Goal: Find specific page/section: Find specific page/section

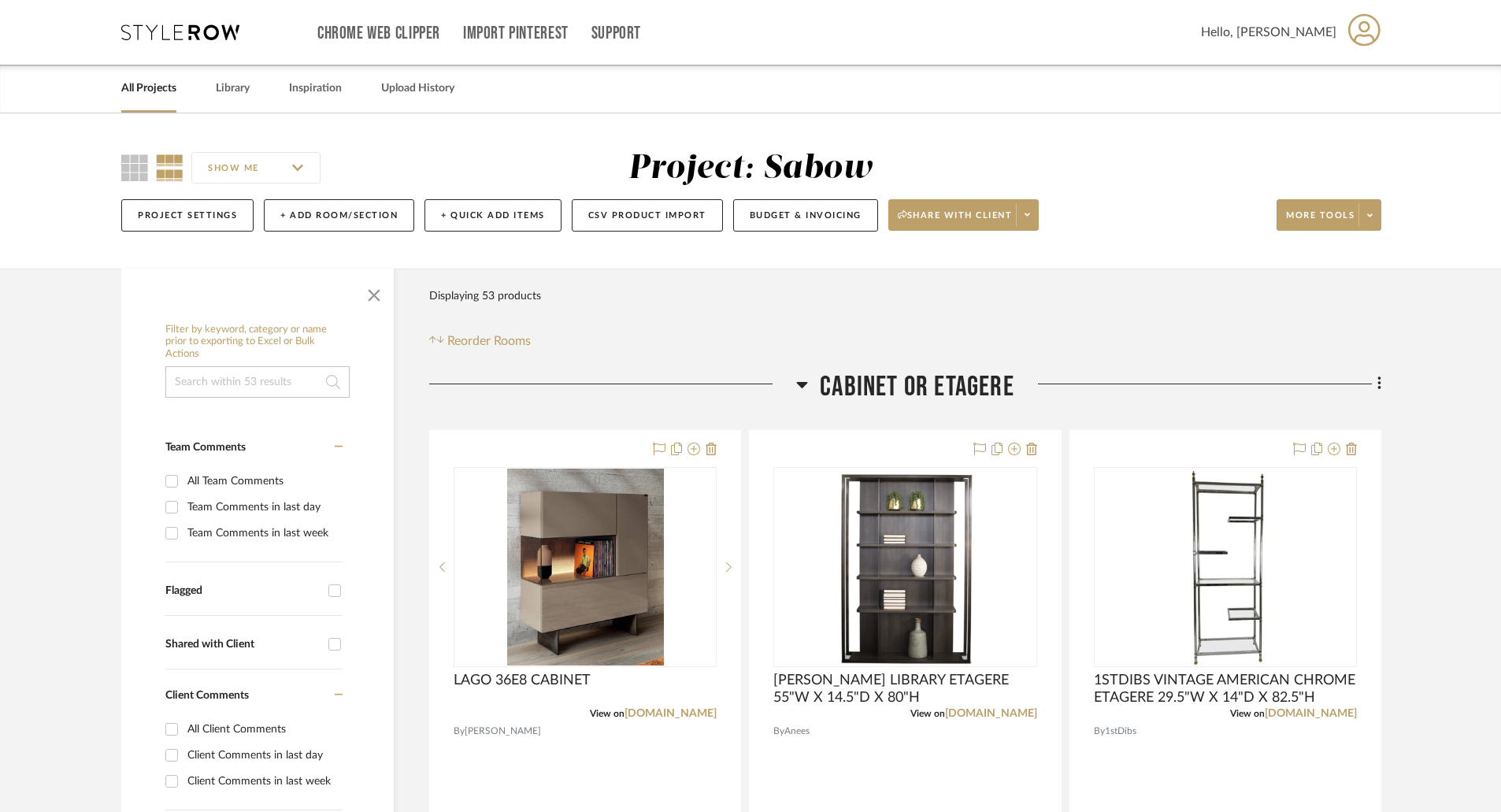
click at [150, 83] on link "All Projects" at bounding box center [149, 88] width 55 height 22
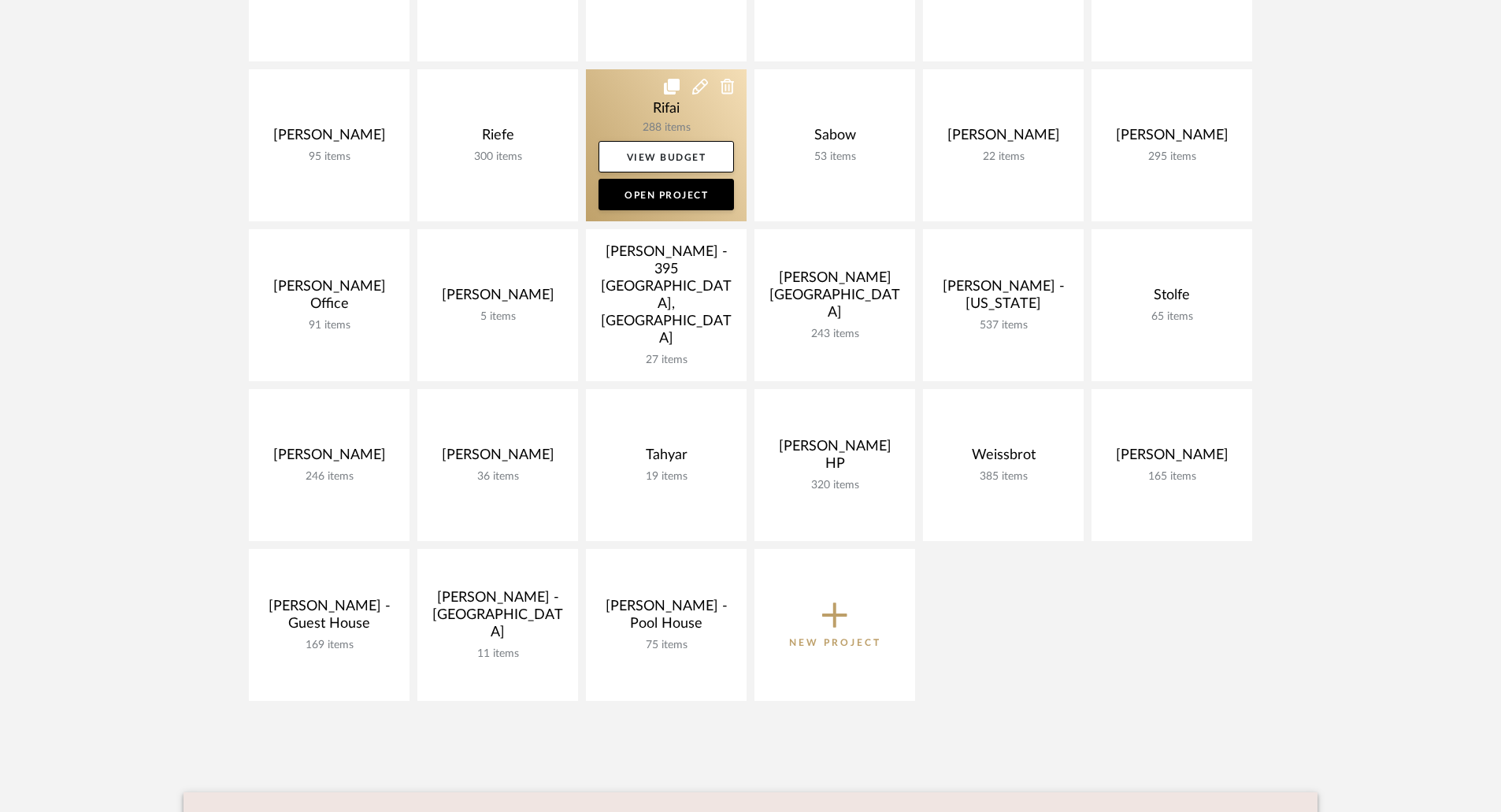
scroll to position [709, 0]
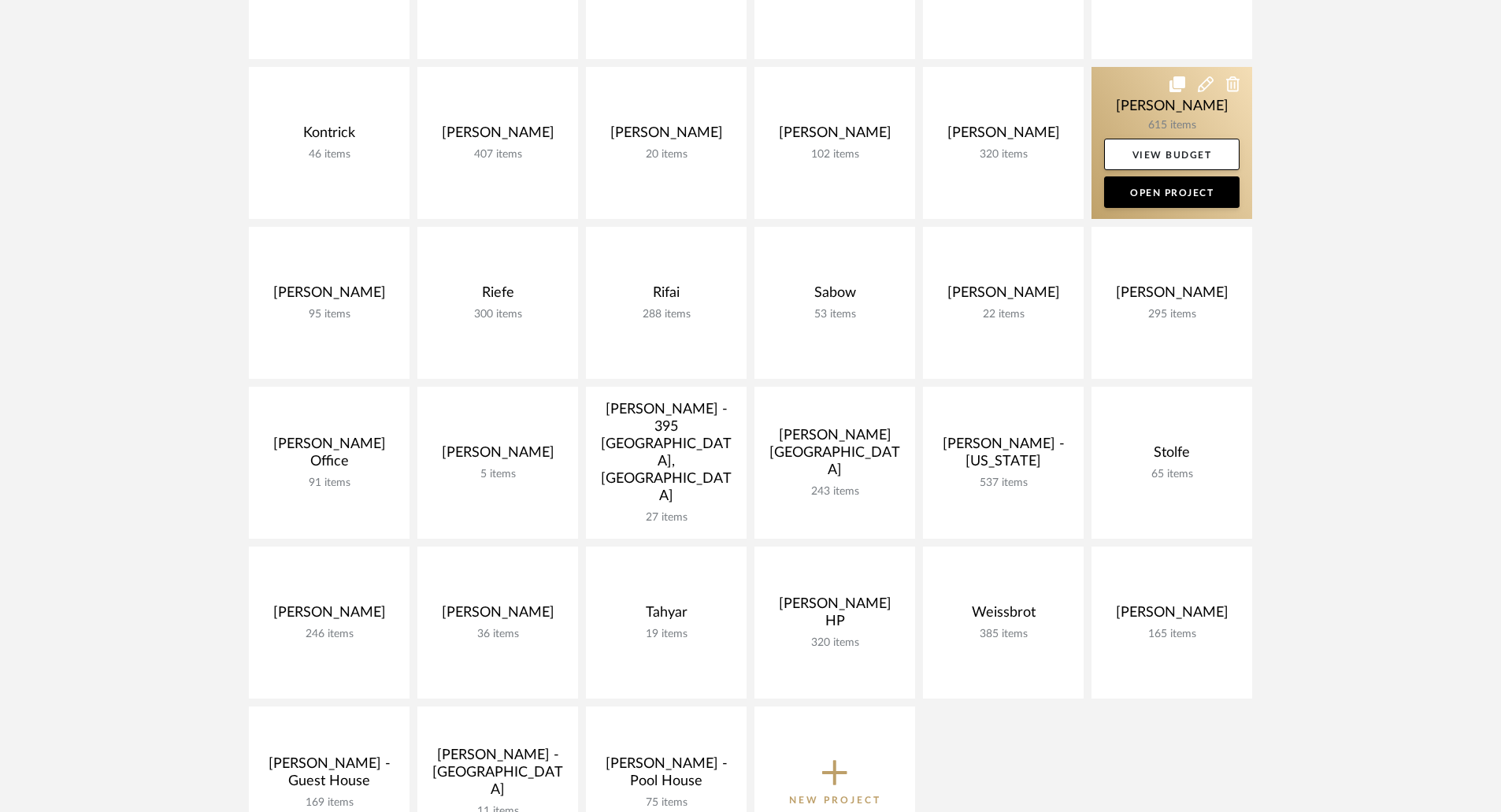
click at [1166, 114] on link at bounding box center [1172, 143] width 160 height 152
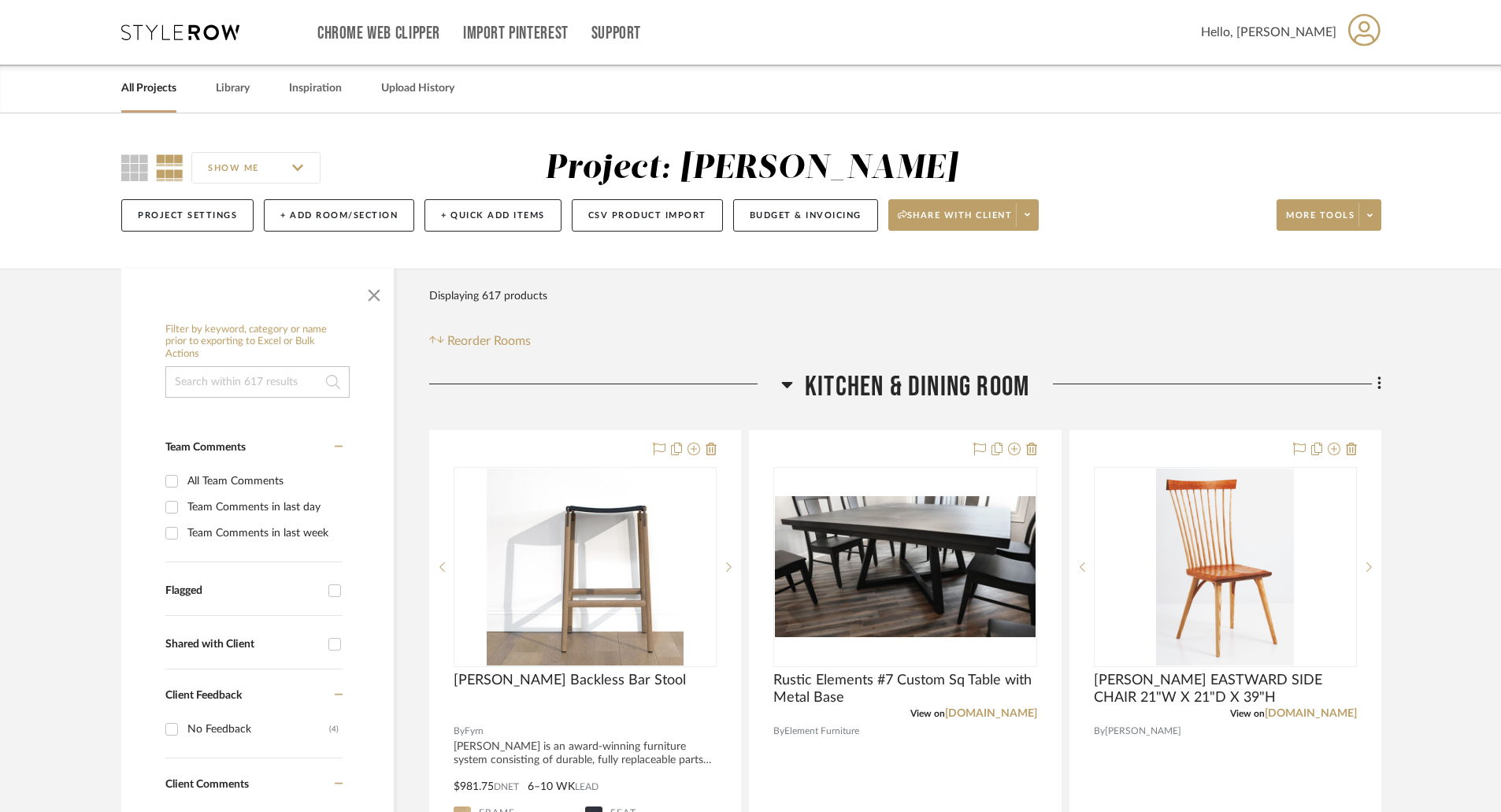
click at [787, 381] on icon at bounding box center [787, 384] width 12 height 19
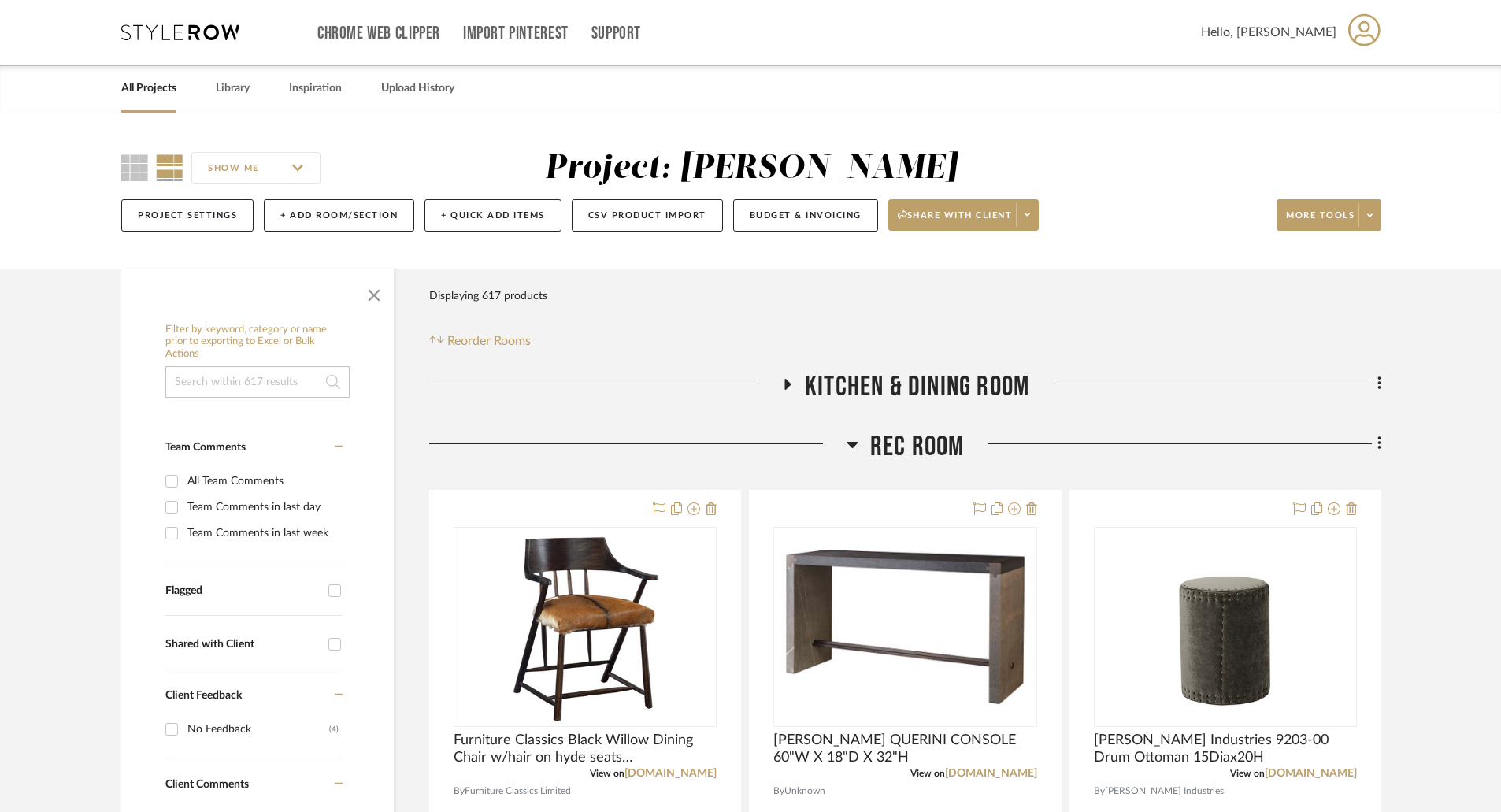
click at [853, 441] on icon at bounding box center [852, 444] width 11 height 6
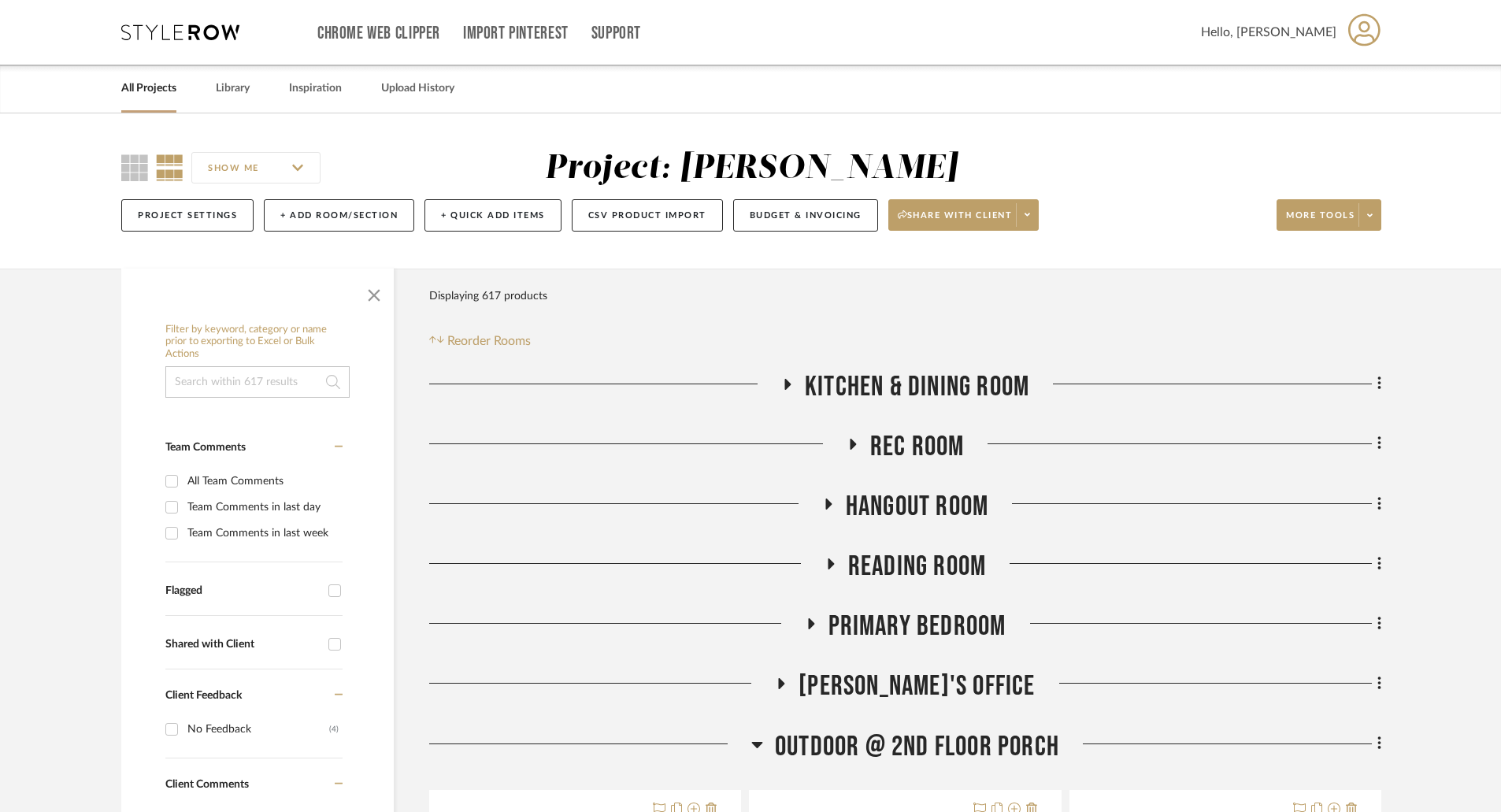
scroll to position [394, 0]
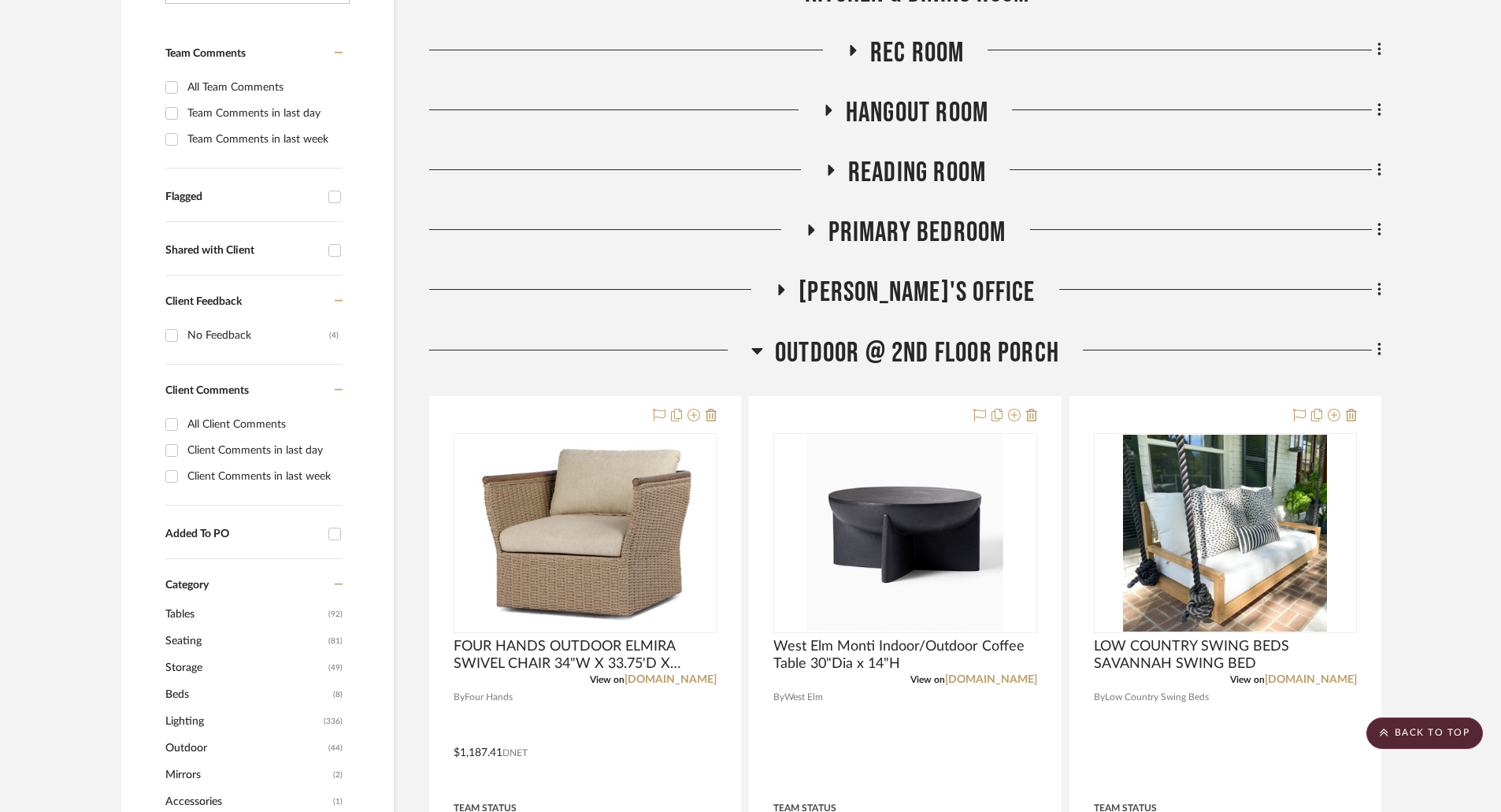
click at [809, 228] on icon at bounding box center [810, 229] width 6 height 11
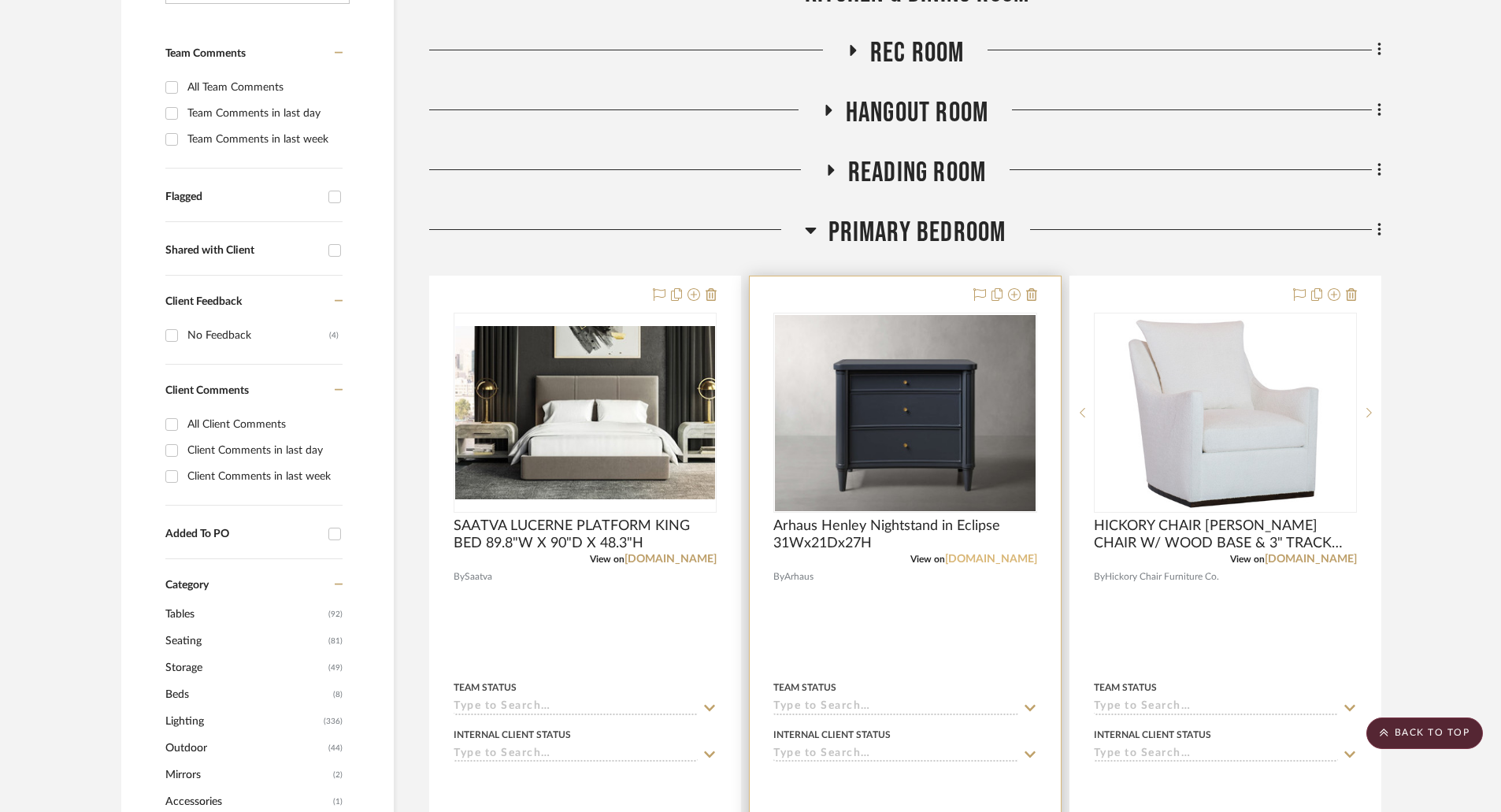
click at [986, 559] on link "[DOMAIN_NAME]" at bounding box center [991, 559] width 92 height 11
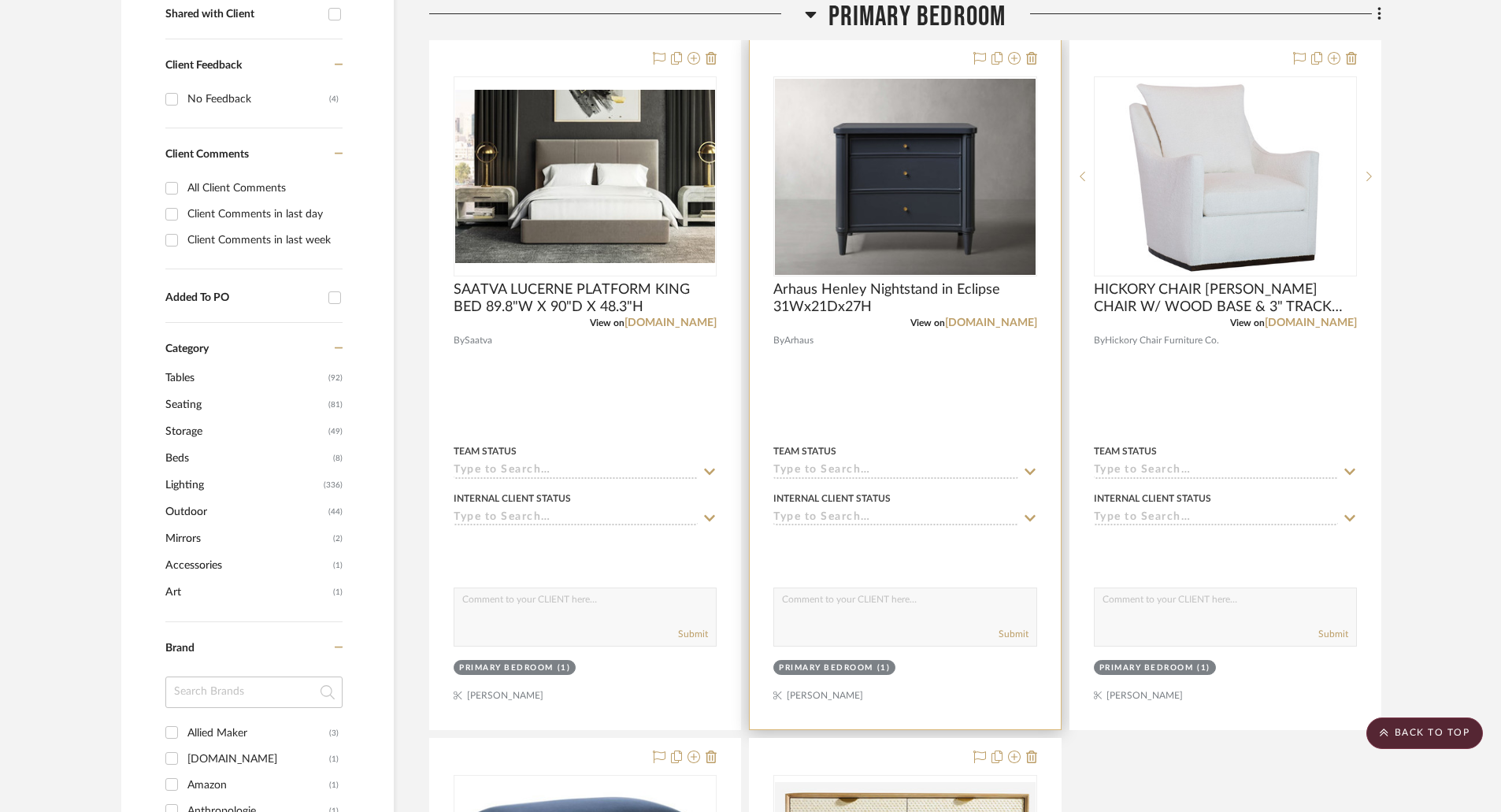
scroll to position [236, 0]
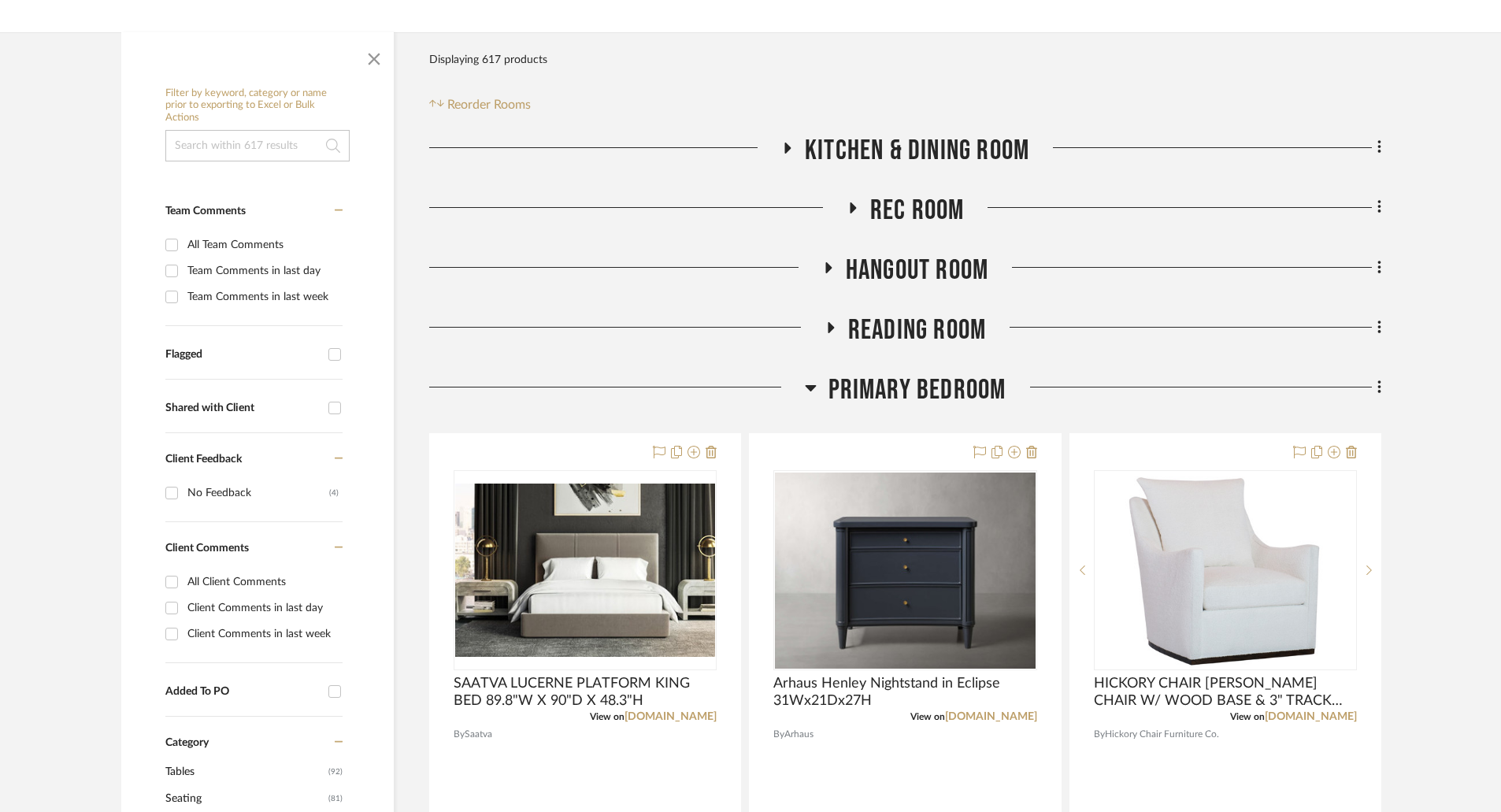
click at [823, 268] on icon at bounding box center [828, 267] width 19 height 12
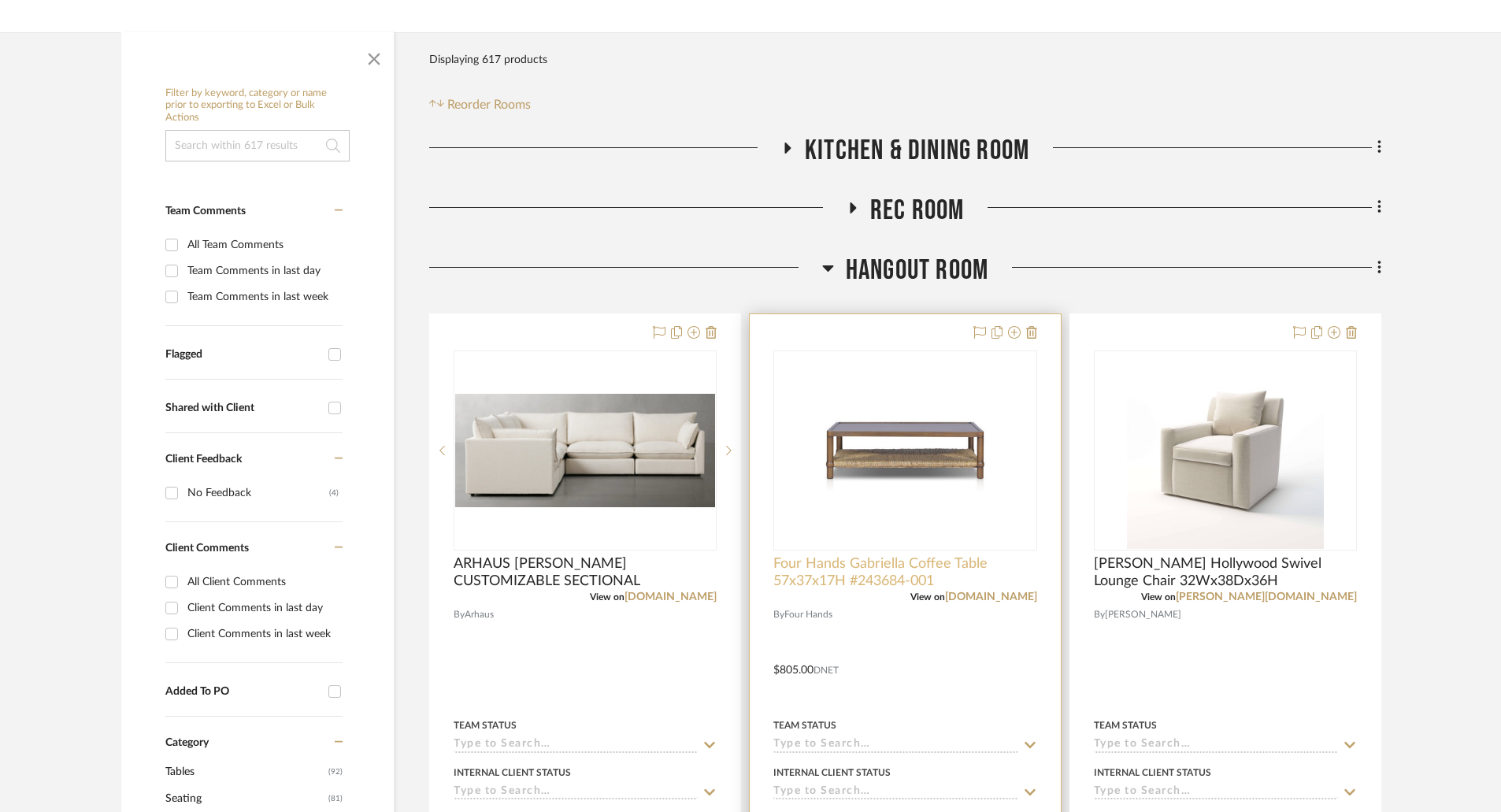
click at [922, 575] on span "Four Hands Gabriella Coffee Table 57x37x17H #243684-001" at bounding box center [904, 572] width 263 height 34
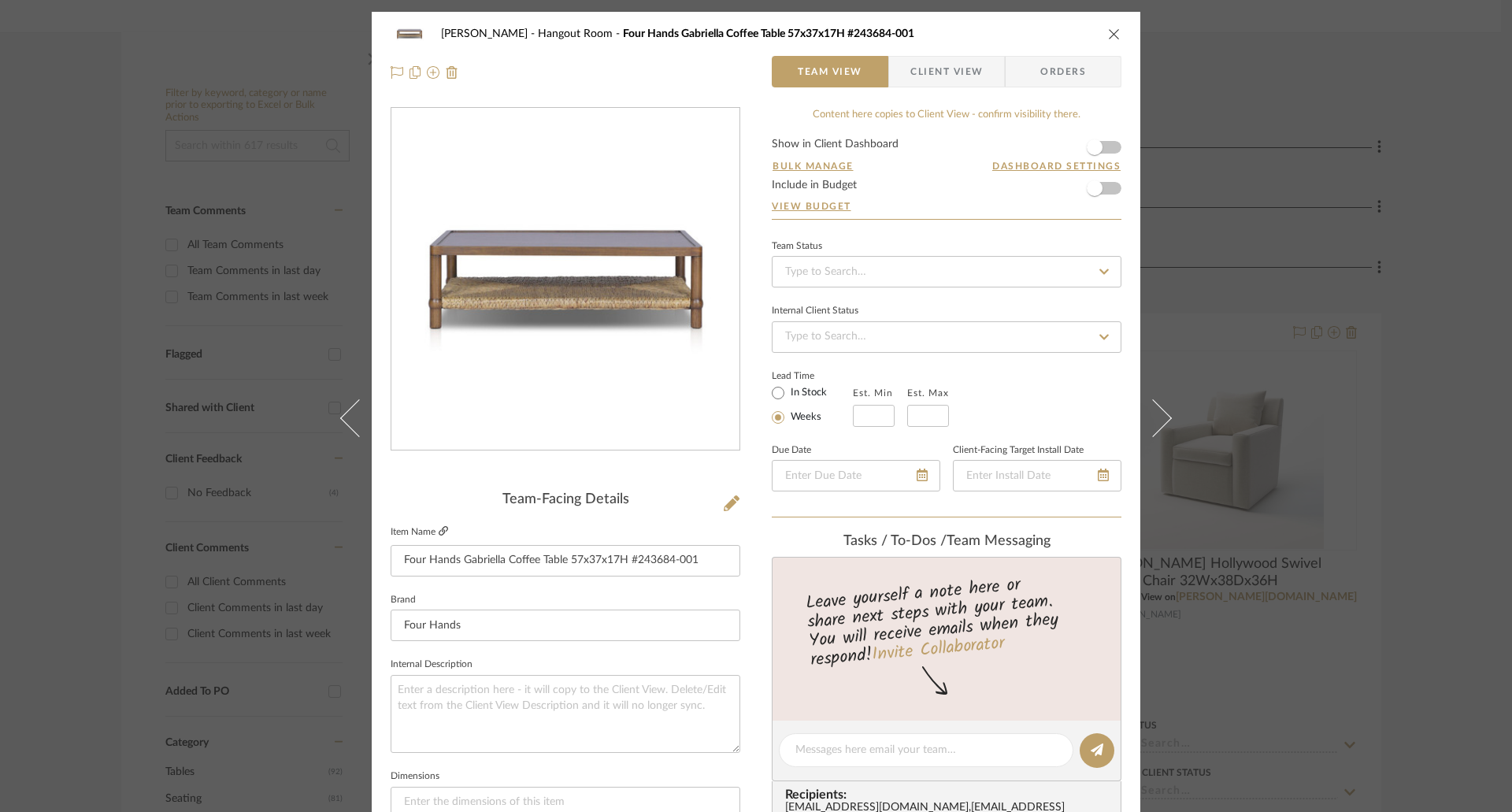
click at [441, 528] on icon at bounding box center [443, 530] width 9 height 9
click at [1109, 30] on icon "close" at bounding box center [1114, 34] width 13 height 13
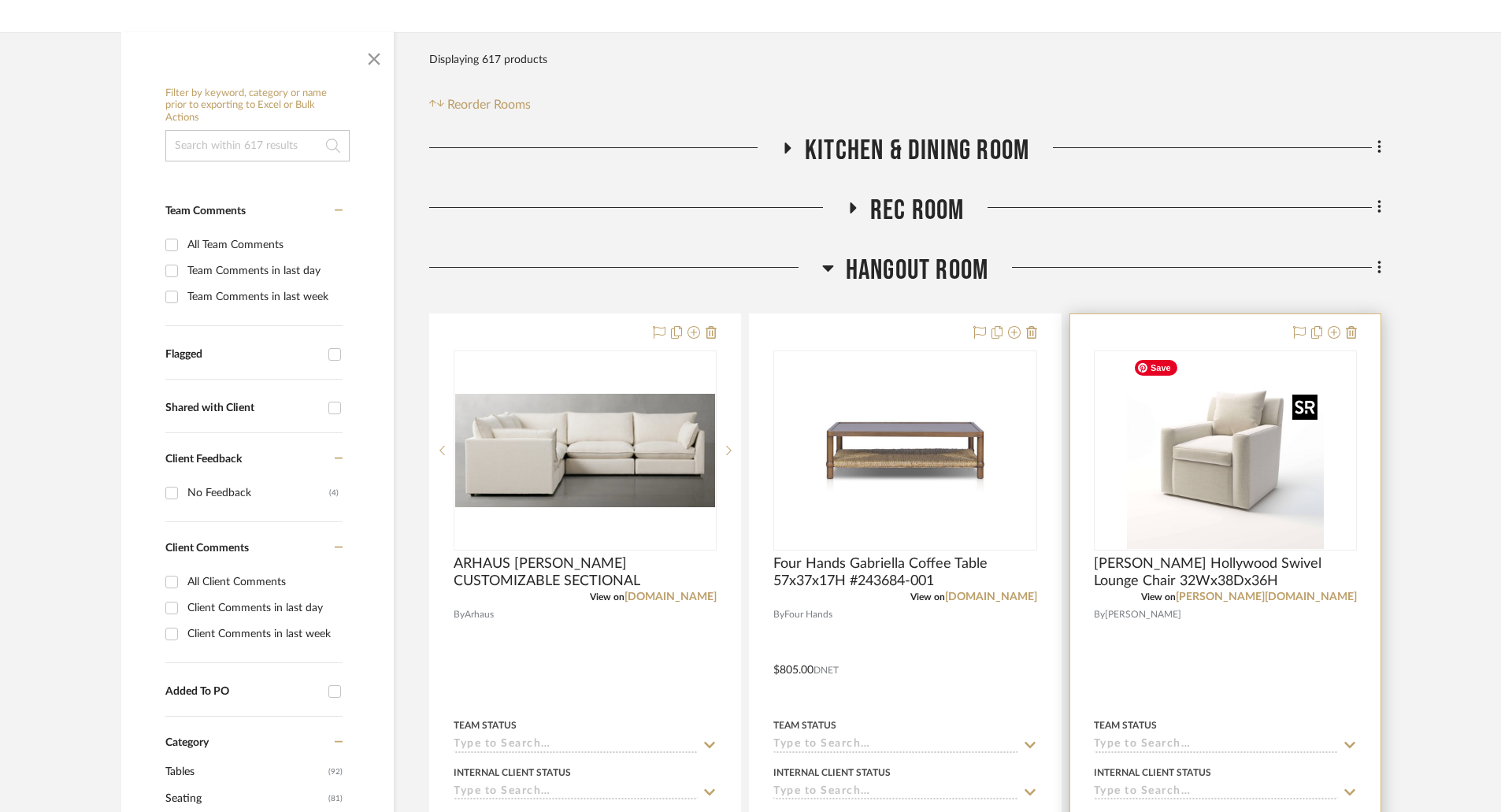
scroll to position [472, 0]
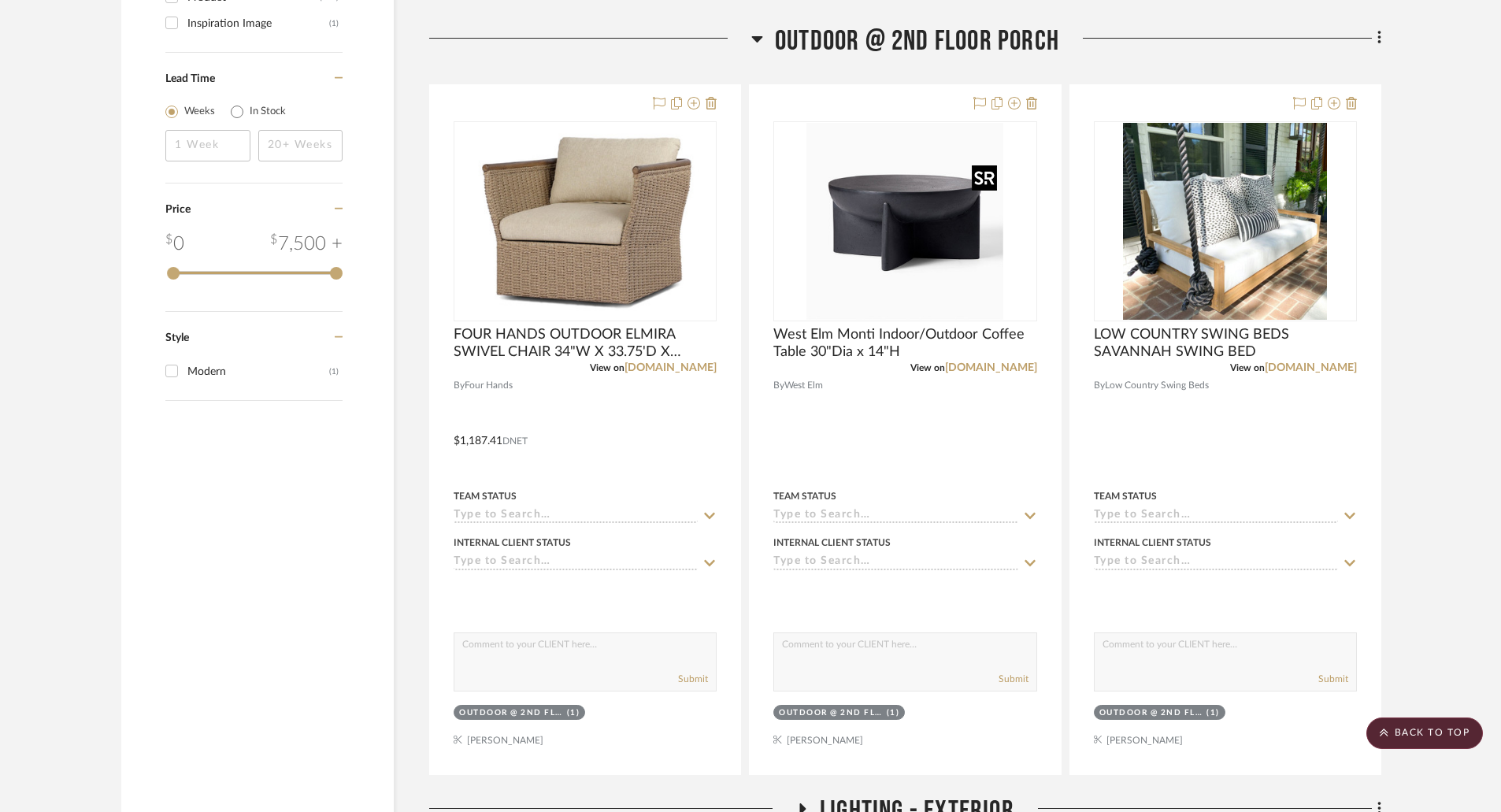
scroll to position [1811, 0]
